Goal: Information Seeking & Learning: Learn about a topic

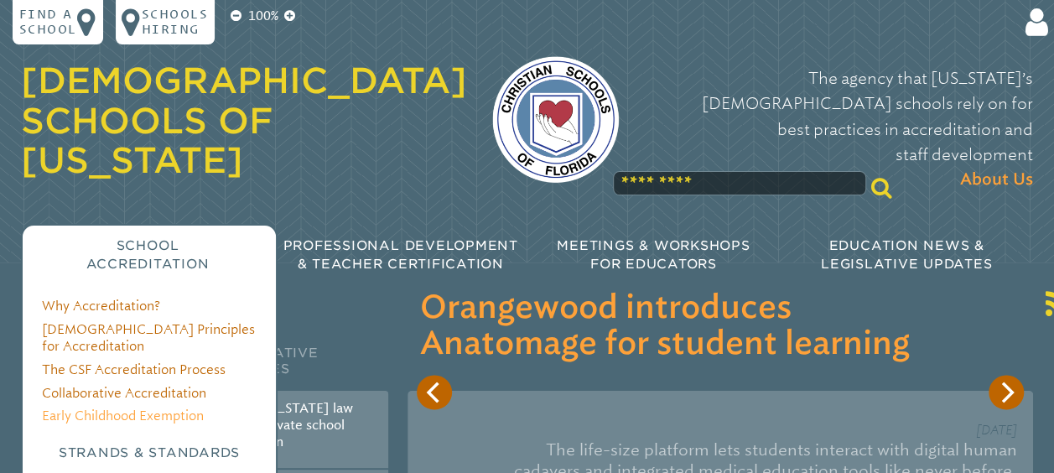
click at [97, 408] on link "Early Childhood Exemption" at bounding box center [123, 415] width 162 height 15
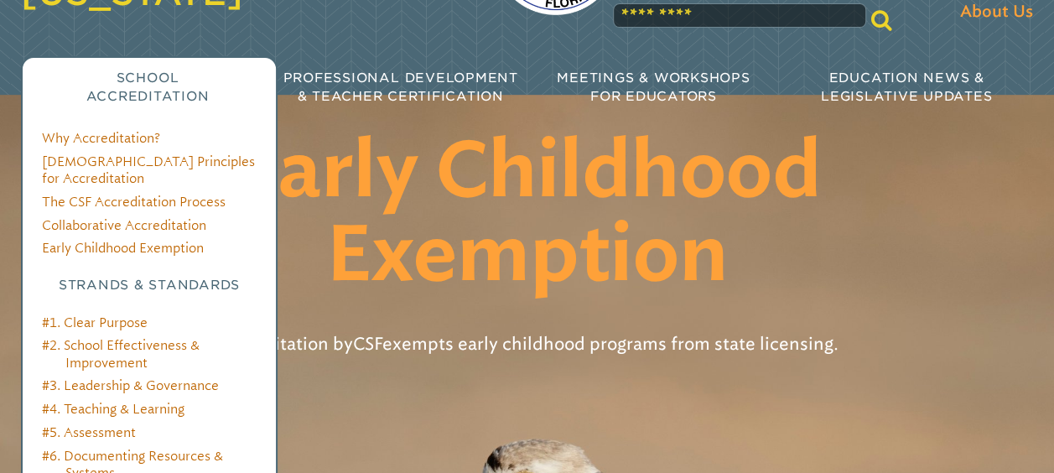
scroll to position [251, 0]
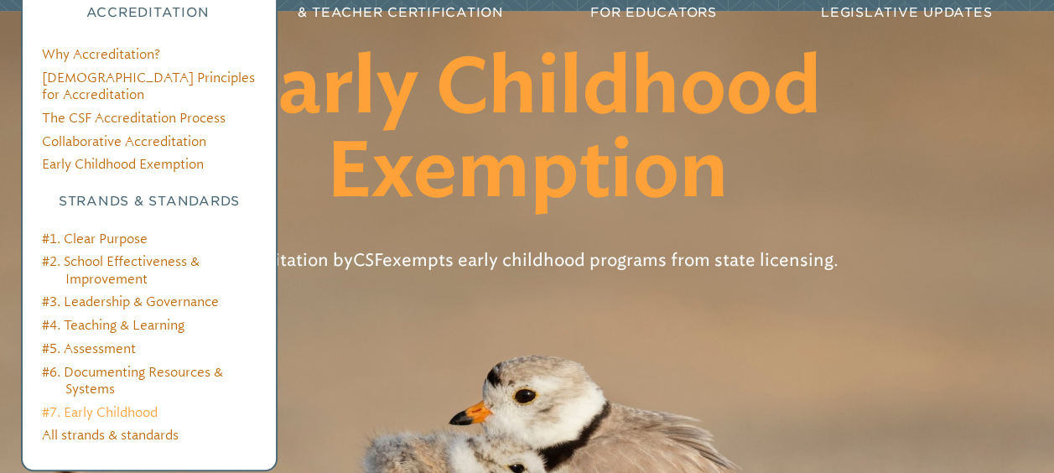
click at [101, 405] on link "#7. Early Childhood" at bounding box center [100, 412] width 116 height 15
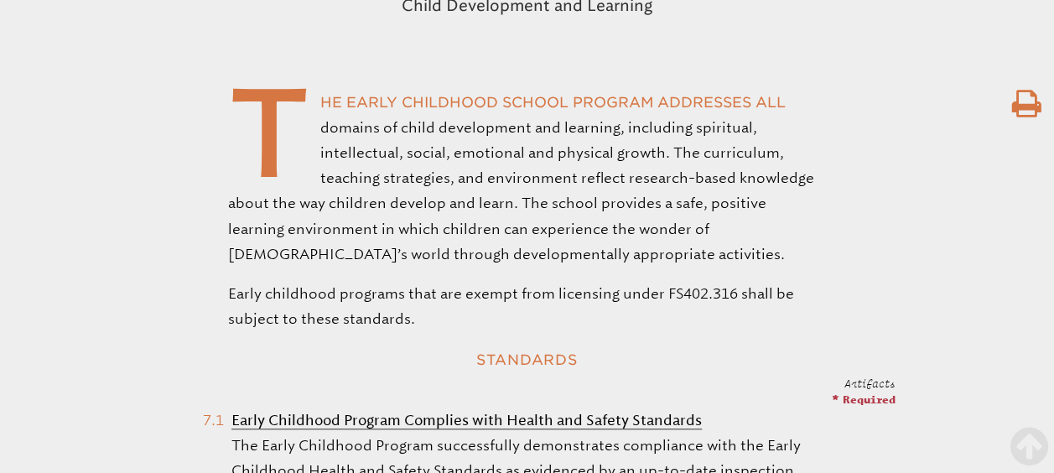
scroll to position [168, 0]
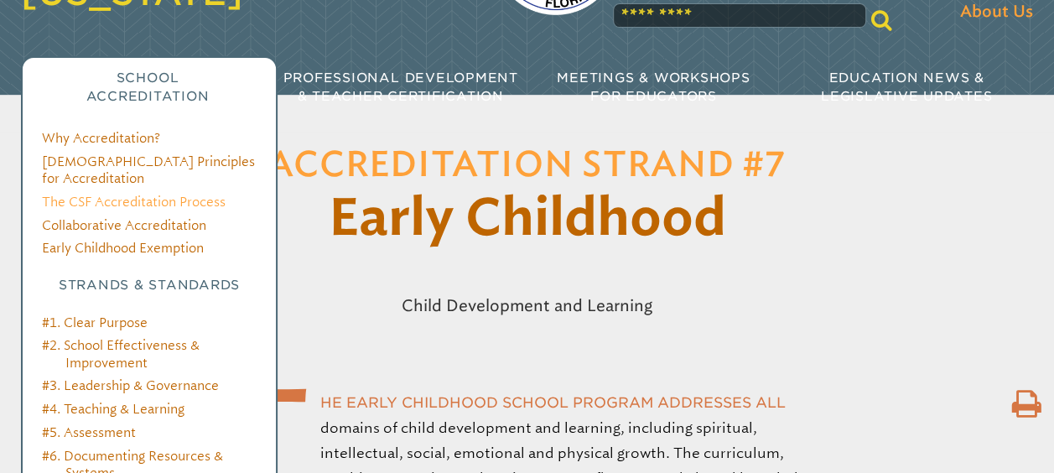
click at [137, 194] on link "The CSF Accreditation Process" at bounding box center [134, 201] width 184 height 15
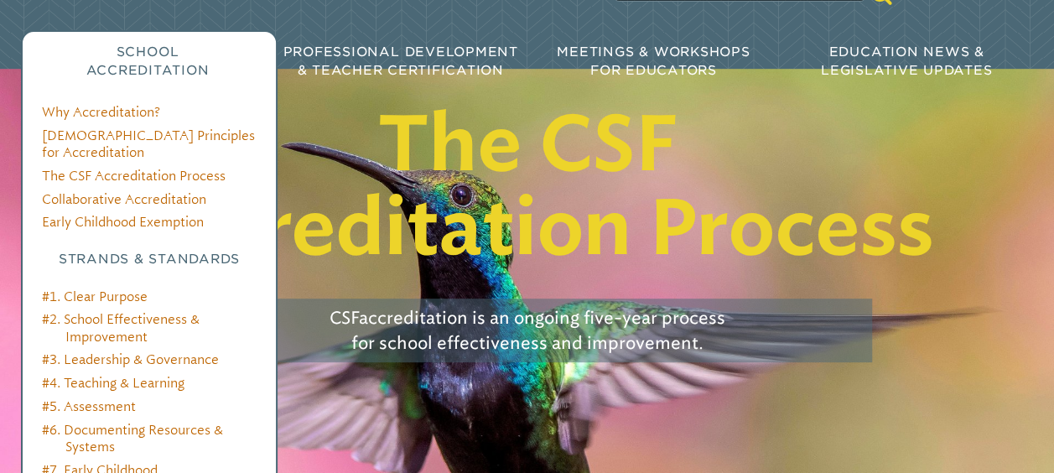
scroll to position [251, 0]
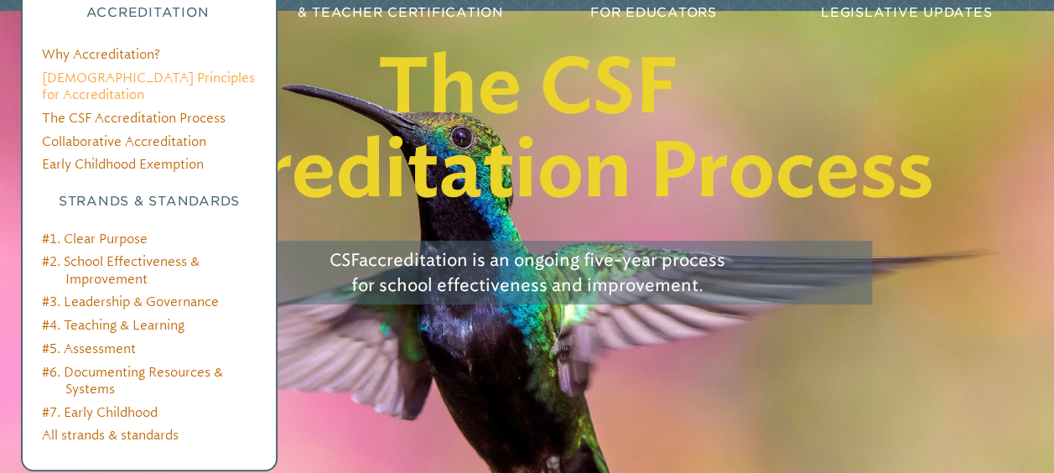
click at [121, 70] on link "[DEMOGRAPHIC_DATA] Principles for Accreditation" at bounding box center [148, 86] width 213 height 32
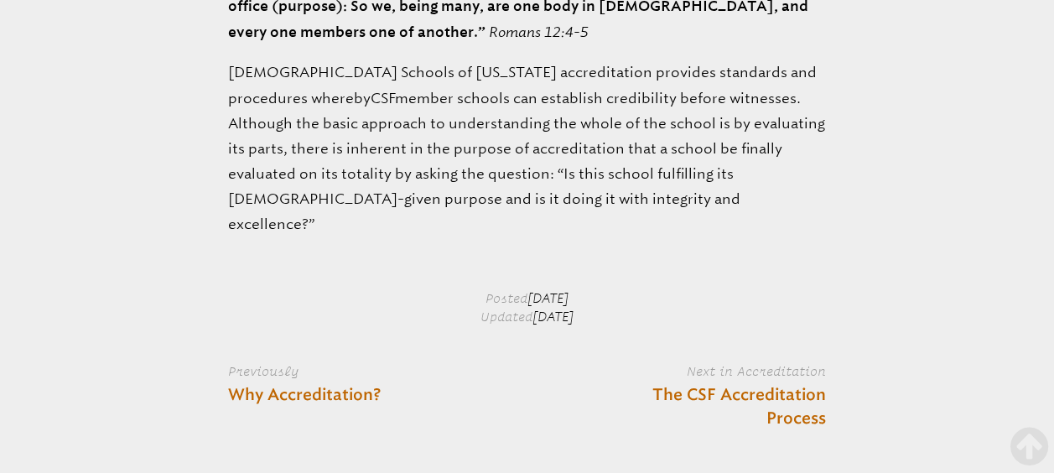
scroll to position [1928, 0]
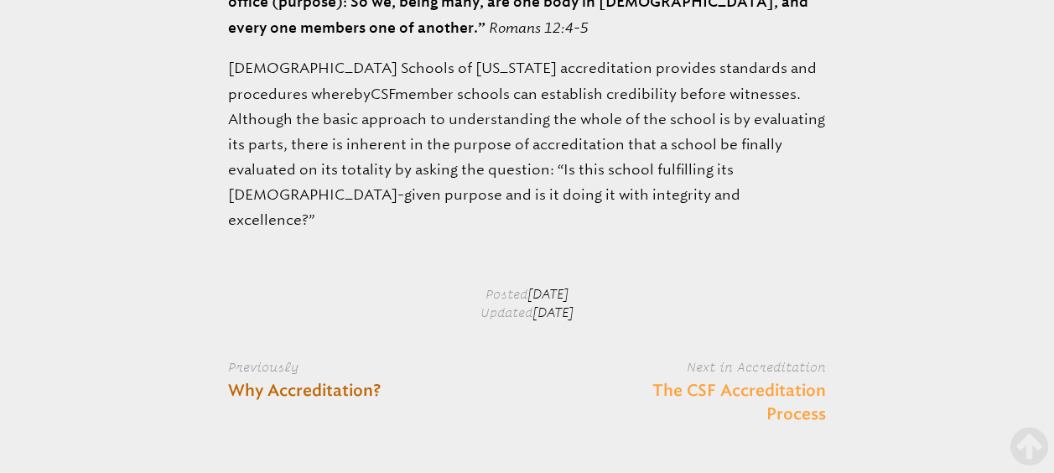
click at [770, 380] on link "The CSF Accreditation Process" at bounding box center [712, 404] width 228 height 48
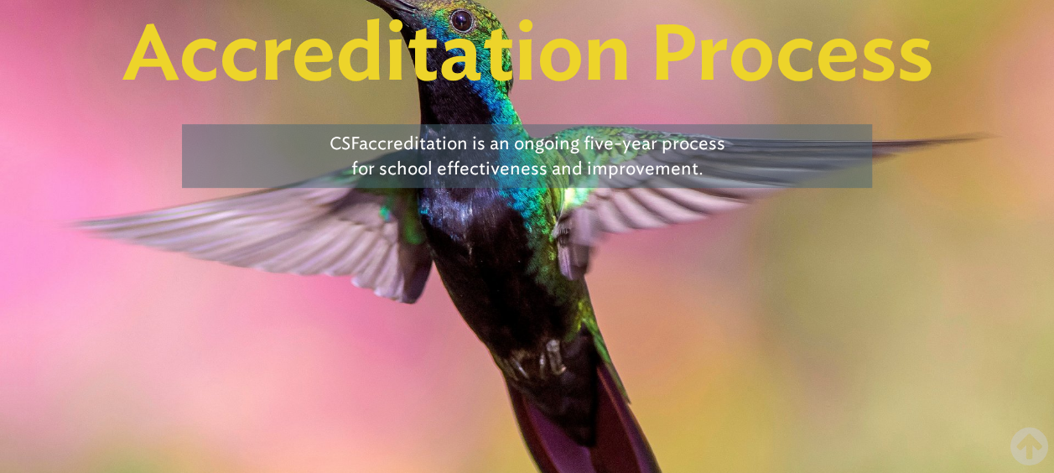
scroll to position [84, 0]
